Goal: Check status: Check status

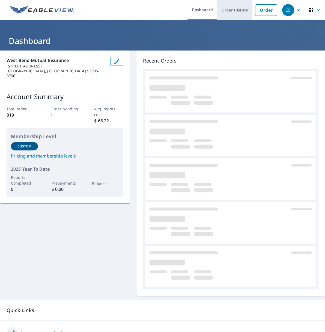
click at [228, 11] on link "Order History" at bounding box center [234, 10] width 35 height 20
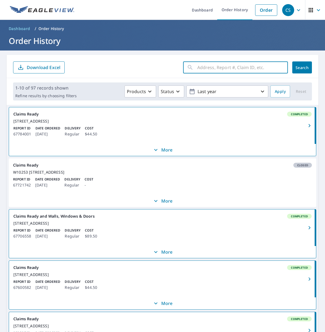
click at [199, 67] on input "text" at bounding box center [242, 67] width 91 height 15
paste input "AS47201"
type input "AS47201"
click at [297, 67] on span "Search" at bounding box center [302, 67] width 11 height 5
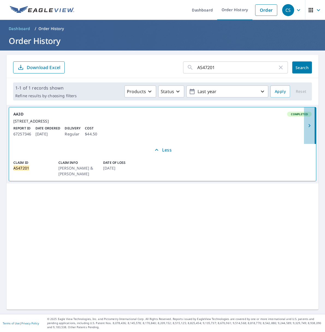
click at [309, 127] on icon "button" at bounding box center [310, 125] width 2 height 3
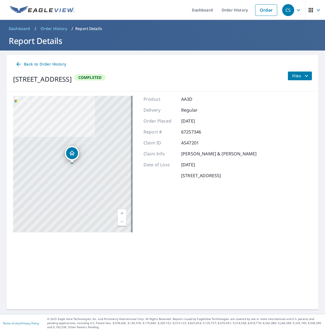
click at [303, 76] on icon "filesDropdownBtn-67257346" at bounding box center [306, 76] width 7 height 7
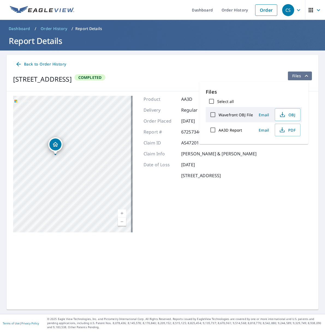
click at [303, 75] on icon "filesDropdownBtn-67257346" at bounding box center [306, 76] width 7 height 7
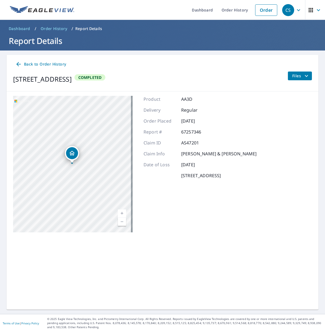
click at [22, 64] on icon at bounding box center [18, 64] width 7 height 7
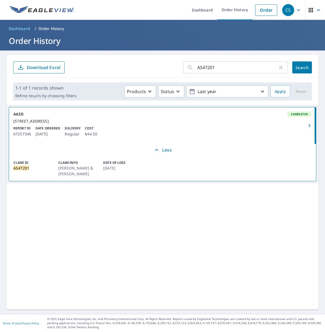
drag, startPoint x: 114, startPoint y: 145, endPoint x: 108, endPoint y: 143, distance: 6.3
click at [108, 143] on link "AA3D Completed [STREET_ADDRESS] Report ID 67257346 Date Ordered [DATE] Delivery…" at bounding box center [162, 125] width 307 height 37
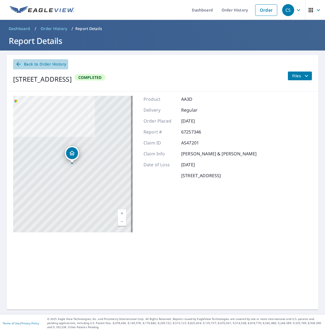
click at [19, 65] on icon at bounding box center [18, 64] width 7 height 7
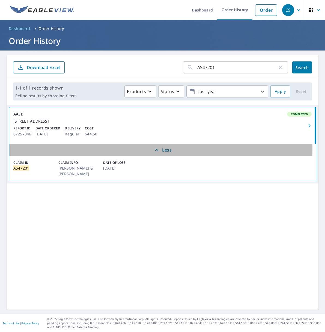
click at [155, 153] on icon "button" at bounding box center [156, 150] width 7 height 7
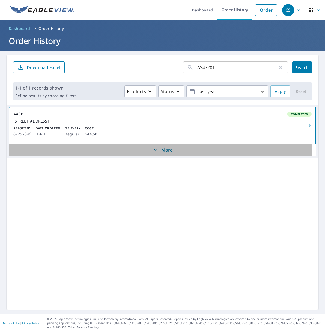
click at [155, 153] on icon "button" at bounding box center [156, 150] width 7 height 7
